Goal: Information Seeking & Learning: Learn about a topic

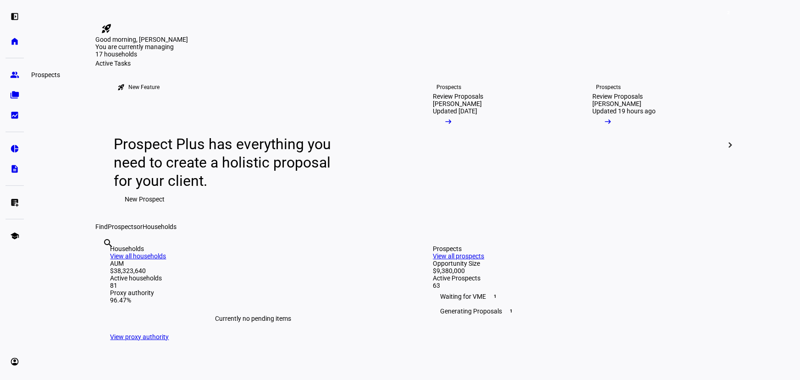
click at [12, 77] on eth-mat-symbol "group" at bounding box center [14, 74] width 9 height 9
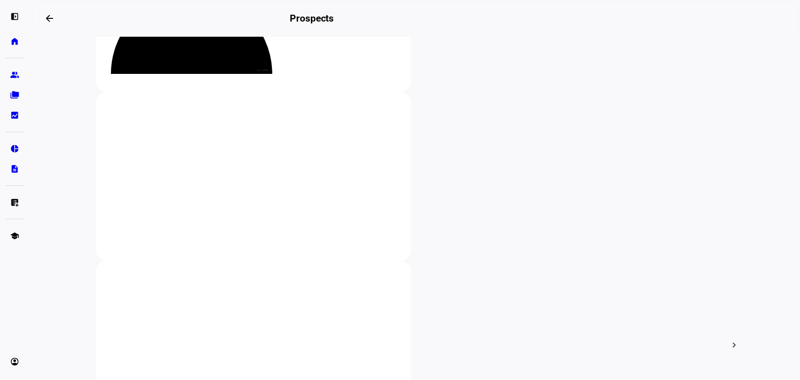
scroll to position [166, 0]
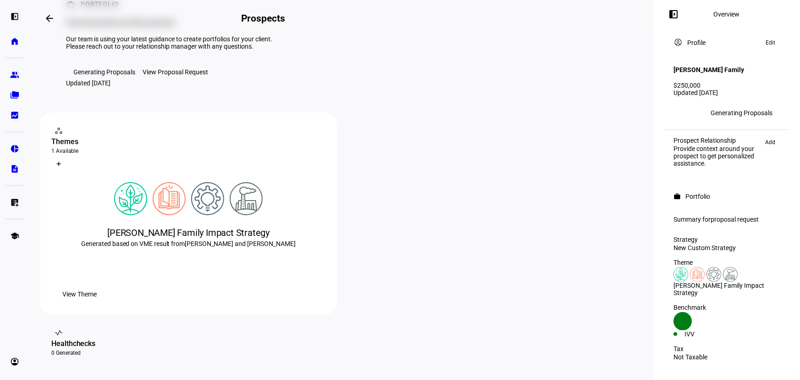
scroll to position [41, 0]
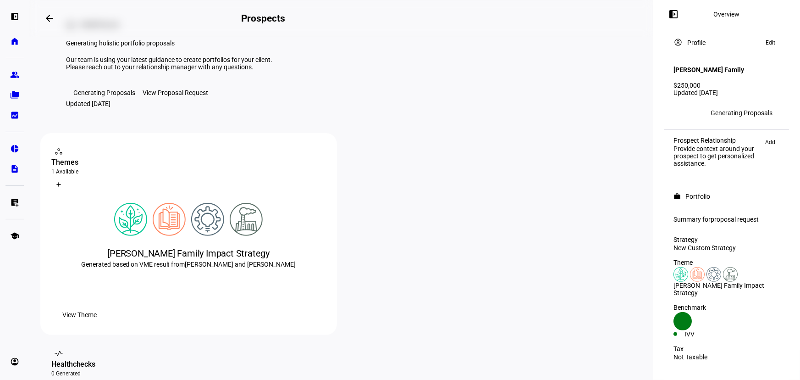
click at [264, 71] on div "Our team is using your latest guidance to create portfolios for your client. Pl…" at bounding box center [179, 63] width 226 height 15
click at [176, 96] on div "View Proposal Request" at bounding box center [176, 92] width 66 height 7
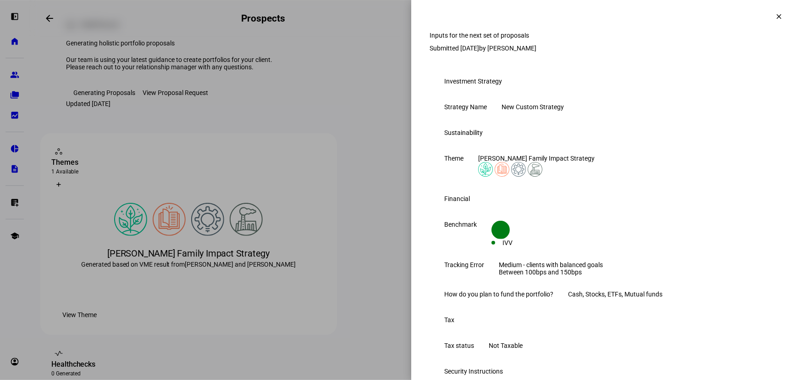
scroll to position [0, 0]
click at [288, 21] on div at bounding box center [400, 190] width 800 height 380
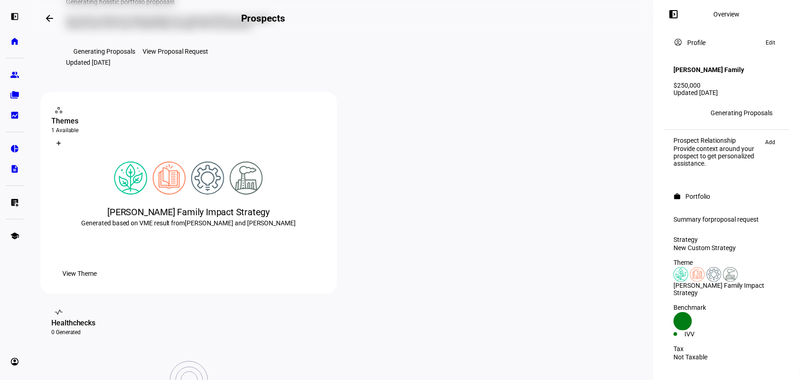
scroll to position [125, 0]
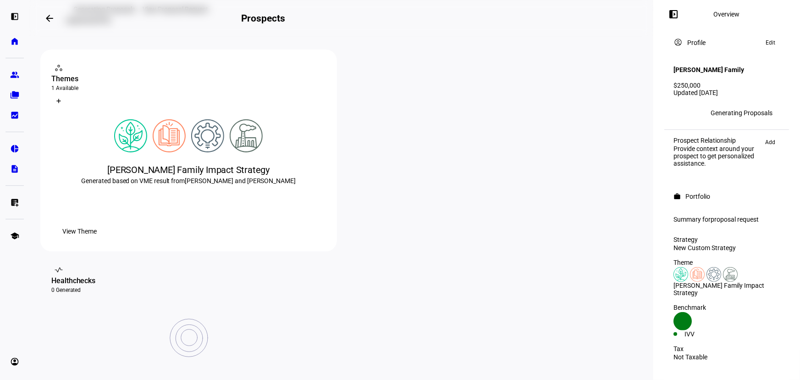
click at [97, 240] on span "View Theme" at bounding box center [79, 231] width 34 height 18
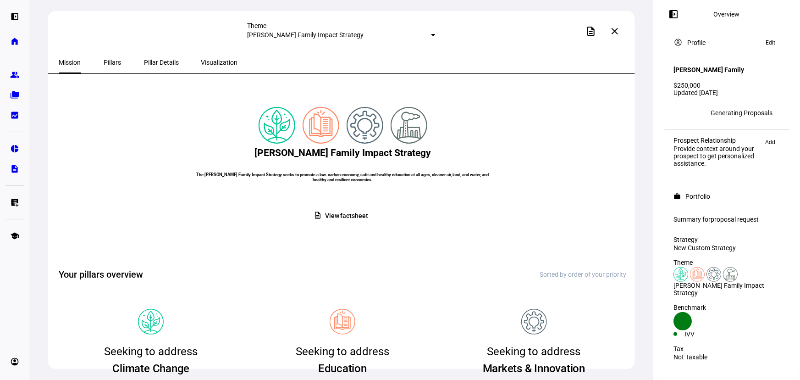
click at [347, 225] on span "View factsheet" at bounding box center [346, 216] width 43 height 18
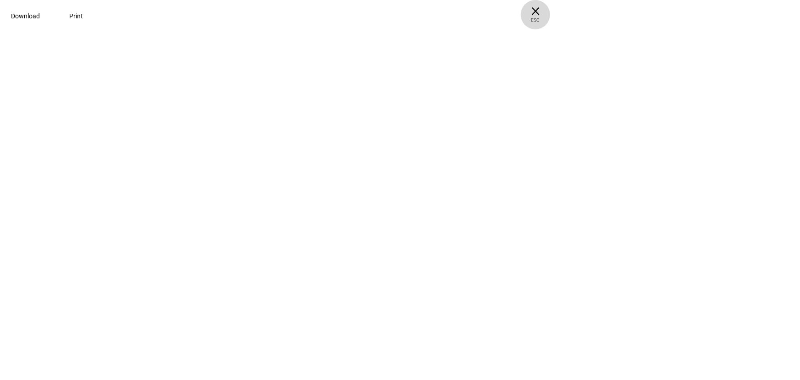
click at [550, 19] on span "ESC" at bounding box center [535, 16] width 29 height 13
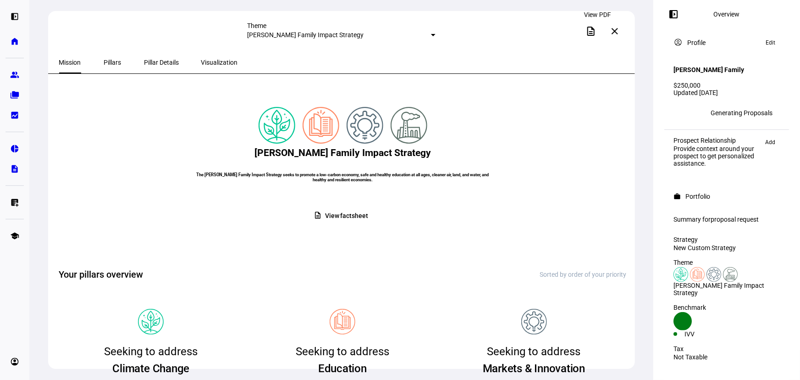
click at [597, 33] on mat-icon "description" at bounding box center [591, 31] width 11 height 11
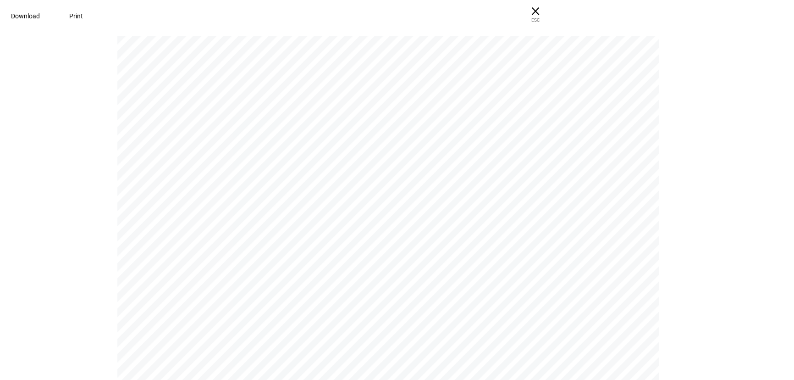
click at [51, 15] on span at bounding box center [25, 16] width 51 height 22
click at [550, 13] on span "× ESC" at bounding box center [535, 14] width 29 height 29
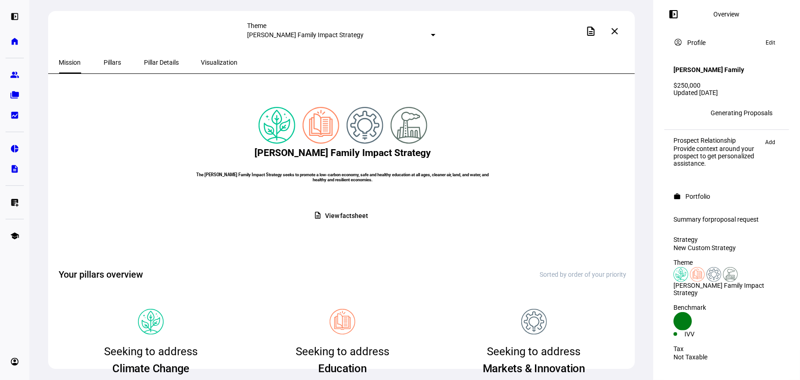
click at [157, 67] on span "Pillar Details" at bounding box center [161, 62] width 35 height 22
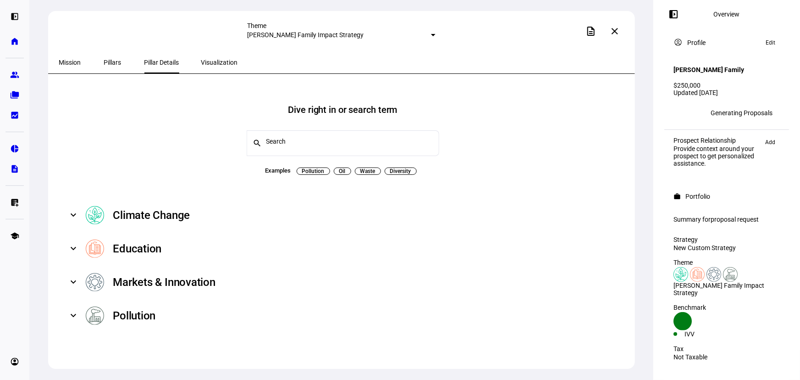
click at [201, 62] on span "Visualization" at bounding box center [219, 62] width 37 height 6
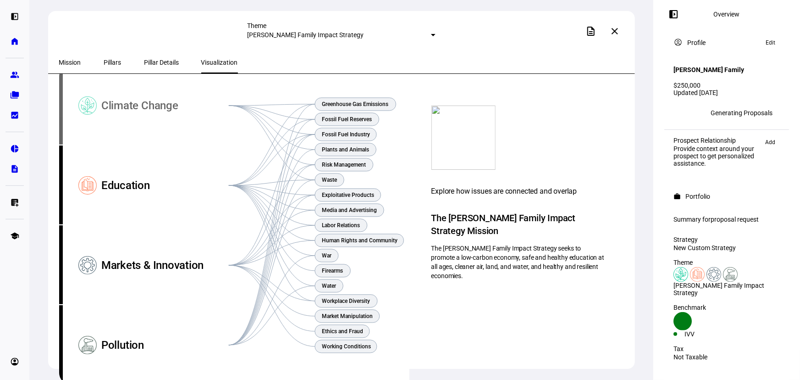
scroll to position [41, 0]
click at [122, 64] on div "Pillars" at bounding box center [112, 62] width 41 height 22
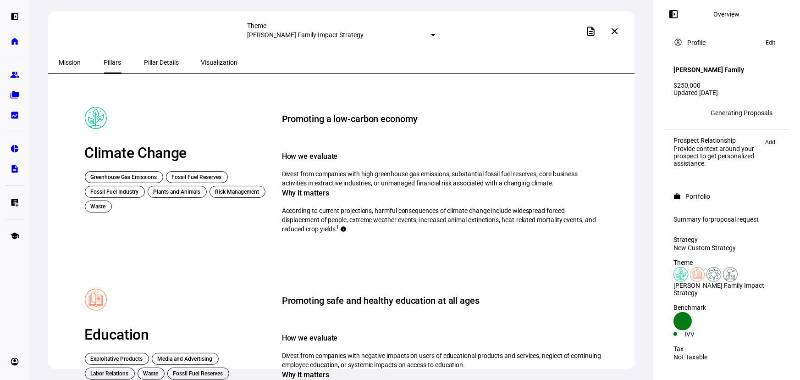
click at [87, 59] on div "Mission" at bounding box center [70, 62] width 44 height 22
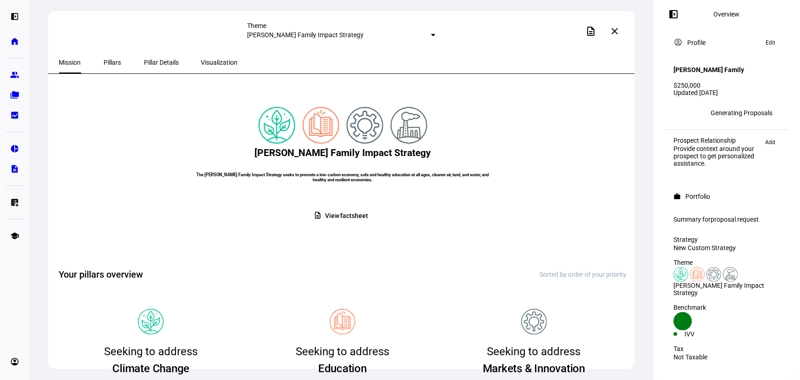
click at [612, 25] on span at bounding box center [615, 31] width 22 height 22
